Goal: Task Accomplishment & Management: Complete application form

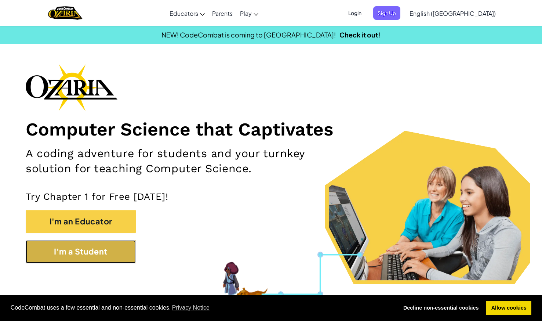
click at [106, 251] on button "I'm a Student" at bounding box center [81, 251] width 110 height 23
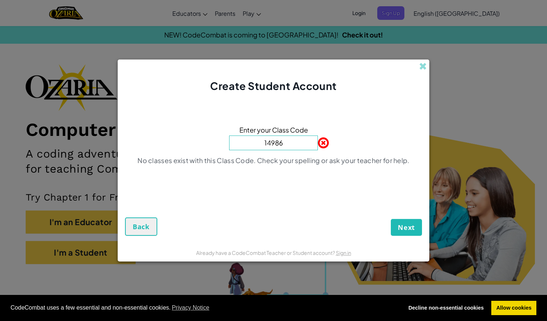
type input "14986"
click at [409, 226] on span "Next" at bounding box center [406, 227] width 17 height 9
click at [413, 224] on span "Next" at bounding box center [406, 227] width 17 height 9
drag, startPoint x: 413, startPoint y: 224, endPoint x: 405, endPoint y: 226, distance: 7.9
click at [405, 226] on span "Next" at bounding box center [406, 227] width 17 height 9
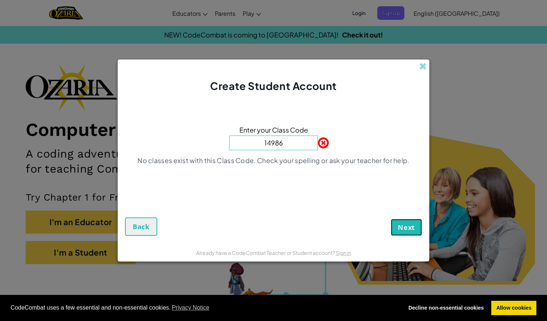
click at [405, 226] on span "Next" at bounding box center [406, 227] width 17 height 9
click at [318, 142] on span at bounding box center [318, 142] width 0 height 15
click at [421, 65] on span at bounding box center [423, 66] width 8 height 8
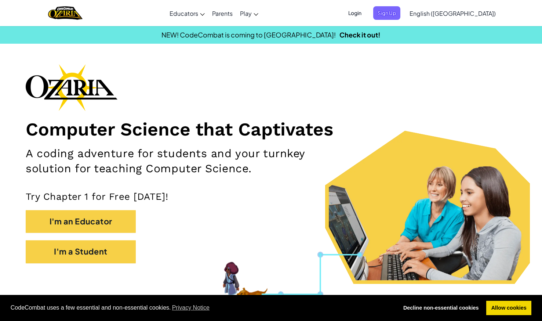
click at [366, 11] on span "Login" at bounding box center [355, 13] width 22 height 14
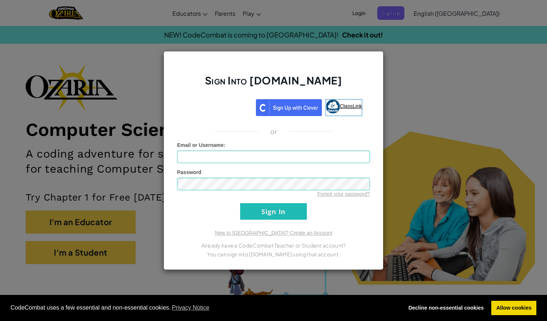
click at [340, 102] on link "ClassLink" at bounding box center [344, 107] width 37 height 17
click at [236, 157] on input "Email or Username :" at bounding box center [273, 156] width 193 height 12
type input "2"
type input "[EMAIL_ADDRESS][DOMAIN_NAME]"
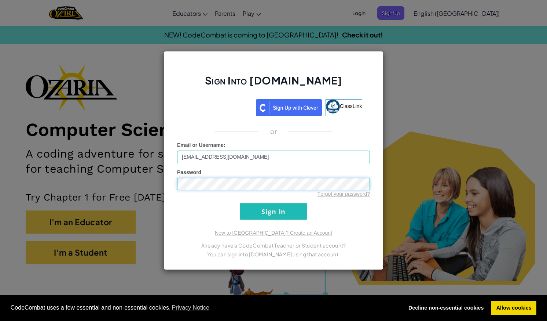
click at [240, 203] on input "Sign In" at bounding box center [273, 211] width 67 height 17
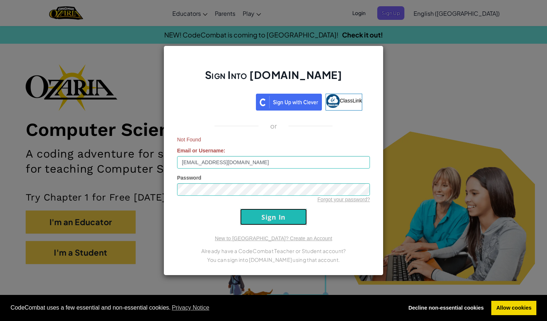
click at [262, 220] on input "Sign In" at bounding box center [273, 216] width 67 height 17
click at [346, 101] on span "ClassLink" at bounding box center [351, 101] width 22 height 6
